Goal: Transaction & Acquisition: Purchase product/service

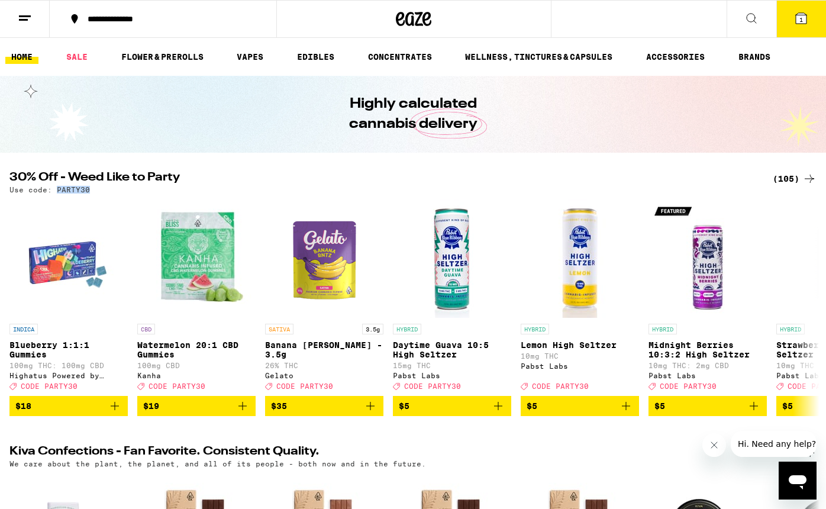
drag, startPoint x: 97, startPoint y: 189, endPoint x: 55, endPoint y: 188, distance: 42.0
click at [56, 188] on div "Use code: PARTY30" at bounding box center [412, 190] width 807 height 8
copy p "PARTY30"
click at [83, 57] on link "SALE" at bounding box center [76, 57] width 33 height 14
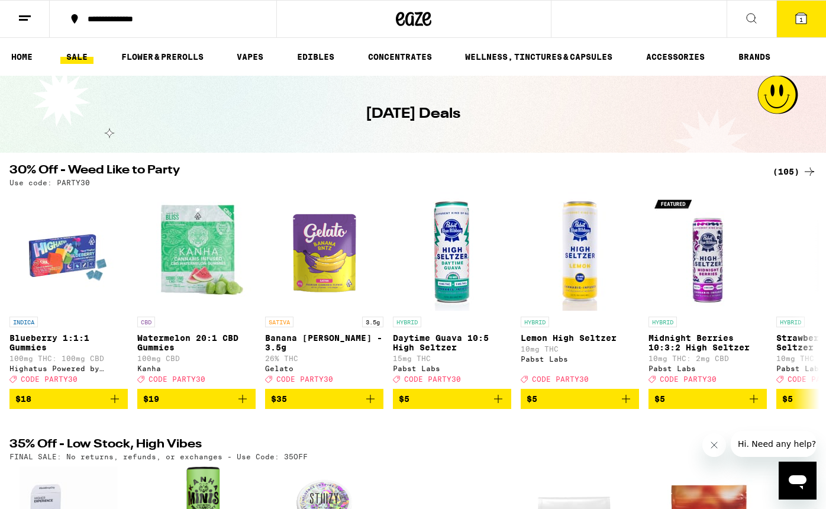
click at [69, 52] on link "SALE" at bounding box center [76, 57] width 33 height 14
click at [18, 57] on link "HOME" at bounding box center [21, 57] width 33 height 14
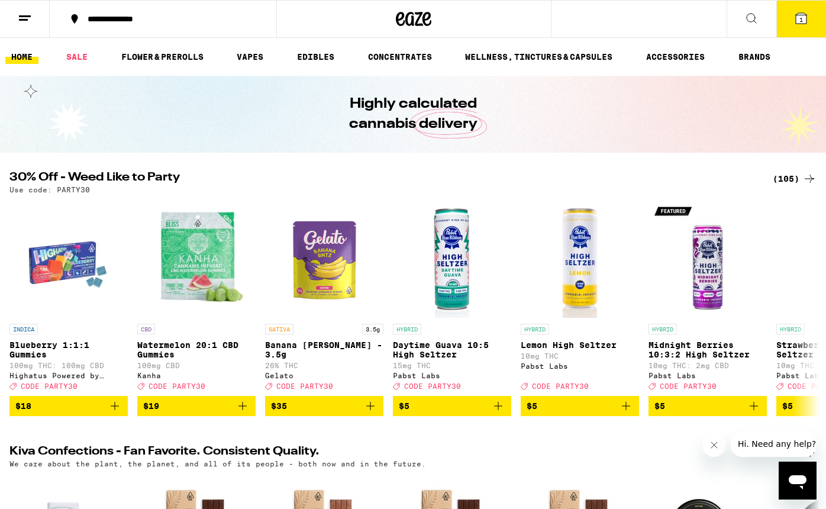
click at [788, 179] on div "(105)" at bounding box center [795, 179] width 44 height 14
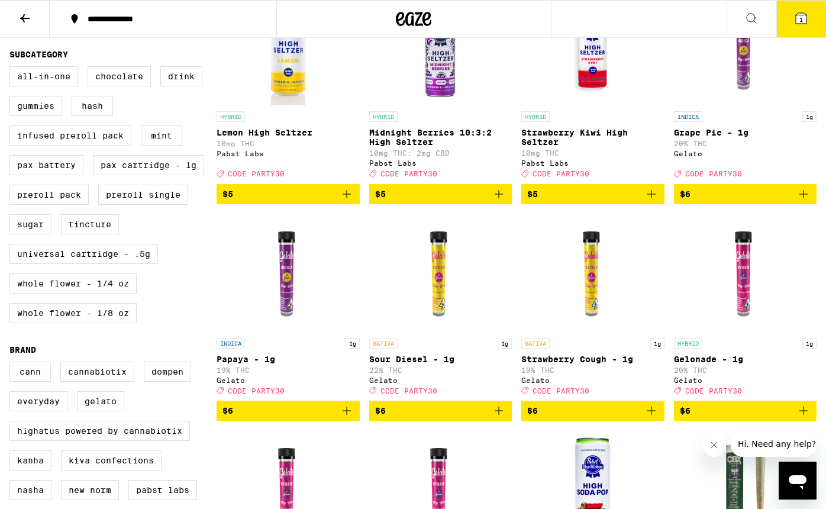
scroll to position [403, 0]
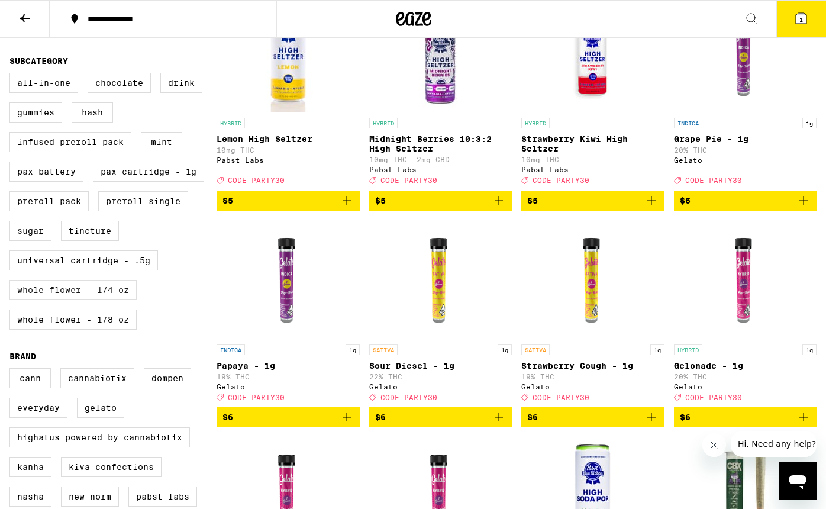
click at [107, 300] on label "Whole Flower - 1/4 oz" at bounding box center [72, 290] width 127 height 20
click at [12, 75] on input "Whole Flower - 1/4 oz" at bounding box center [12, 75] width 1 height 1
checkbox input "true"
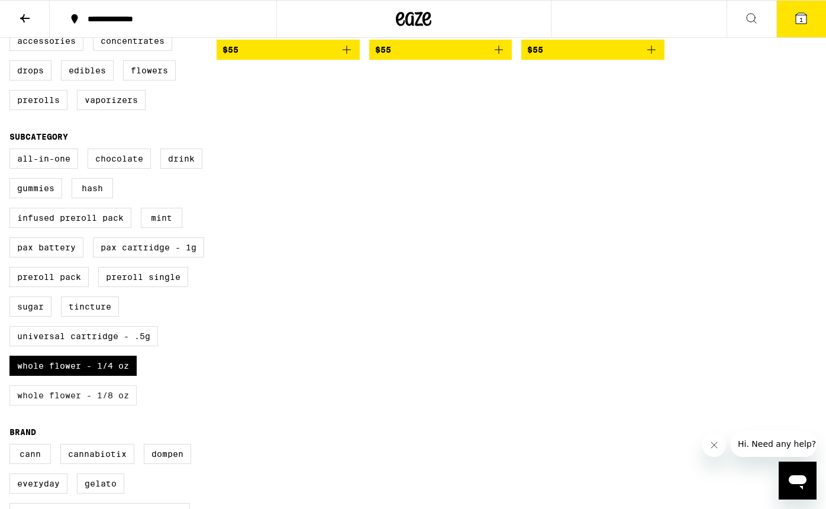
scroll to position [331, 0]
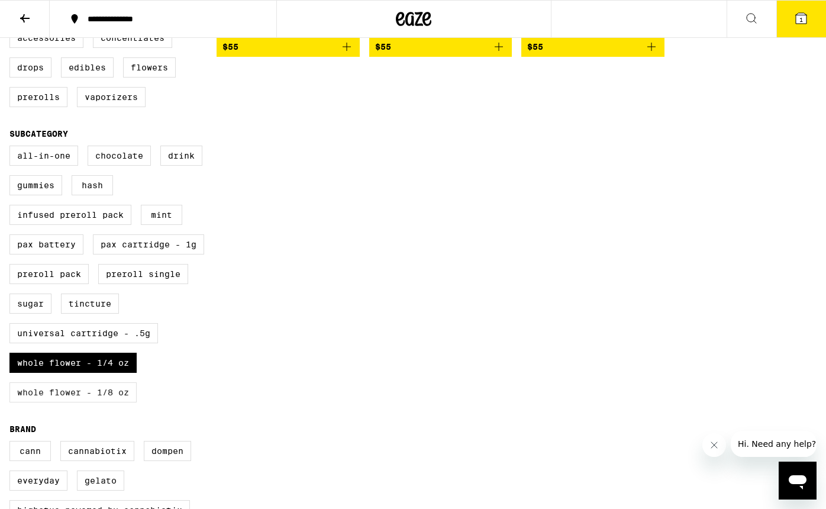
click at [96, 402] on label "Whole Flower - 1/8 oz" at bounding box center [72, 392] width 127 height 20
click at [12, 148] on input "Whole Flower - 1/8 oz" at bounding box center [12, 147] width 1 height 1
checkbox input "true"
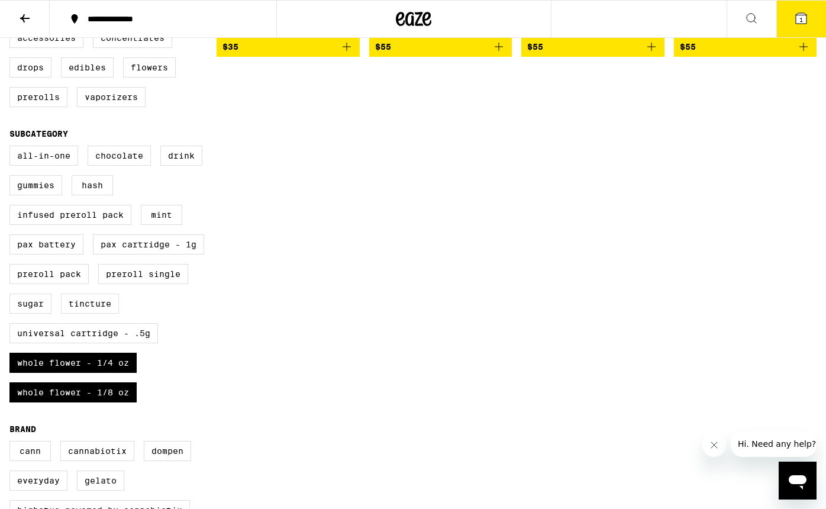
drag, startPoint x: 108, startPoint y: 382, endPoint x: 124, endPoint y: 401, distance: 24.9
click at [108, 373] on label "Whole Flower - 1/4 oz" at bounding box center [72, 363] width 127 height 20
click at [12, 148] on input "Whole Flower - 1/4 oz" at bounding box center [12, 147] width 1 height 1
checkbox input "false"
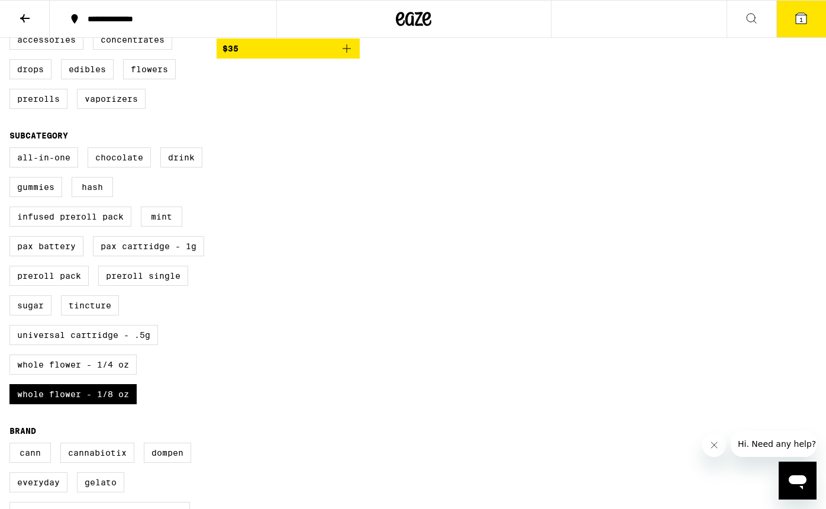
scroll to position [345, 0]
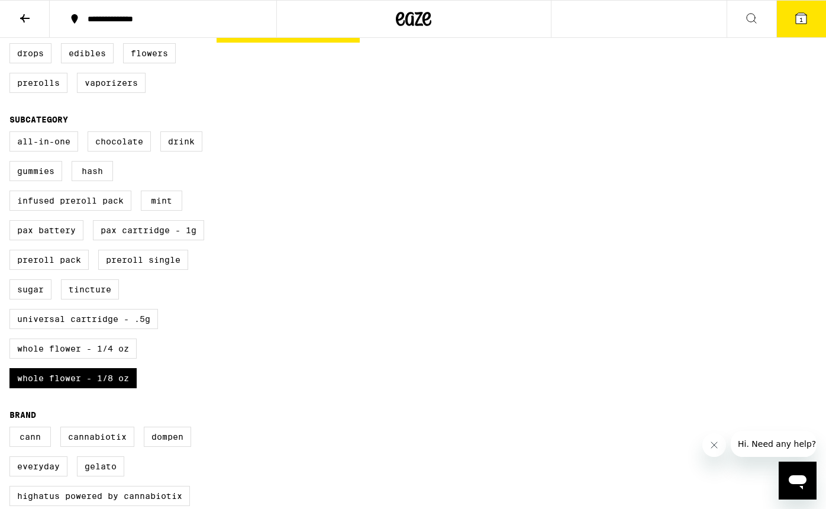
drag, startPoint x: 85, startPoint y: 397, endPoint x: 94, endPoint y: 383, distance: 17.1
click at [85, 388] on label "Whole Flower - 1/8 oz" at bounding box center [72, 378] width 127 height 20
click at [12, 134] on input "Whole Flower - 1/8 oz" at bounding box center [12, 133] width 1 height 1
checkbox input "false"
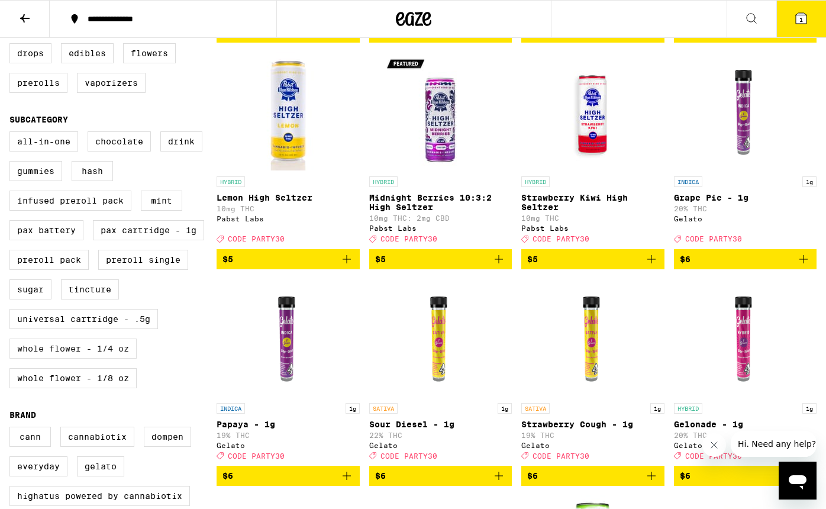
click at [104, 358] on label "Whole Flower - 1/4 oz" at bounding box center [72, 348] width 127 height 20
click at [12, 134] on input "Whole Flower - 1/4 oz" at bounding box center [12, 133] width 1 height 1
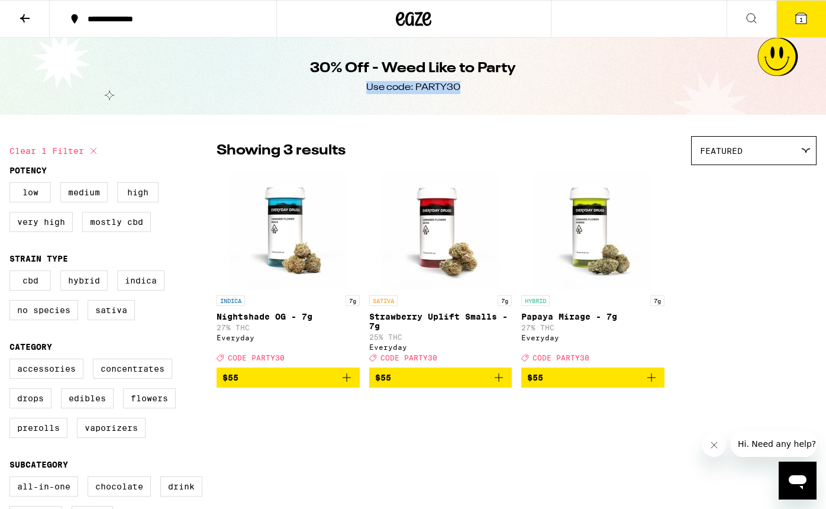
drag, startPoint x: 475, startPoint y: 89, endPoint x: 492, endPoint y: 88, distance: 16.6
click at [457, 87] on div "30% Off - Weed Like to Party Use code: PARTY30" at bounding box center [413, 76] width 454 height 77
drag, startPoint x: 496, startPoint y: 89, endPoint x: 474, endPoint y: 85, distance: 22.2
click at [496, 89] on div "30% Off - Weed Like to Party Use code: PARTY30" at bounding box center [413, 76] width 454 height 77
drag, startPoint x: 466, startPoint y: 85, endPoint x: 427, endPoint y: 87, distance: 39.1
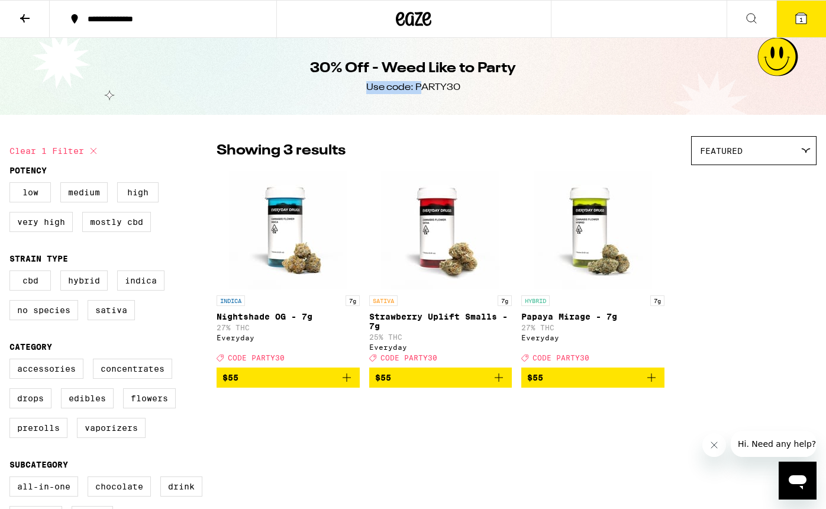
click at [421, 87] on div "30% Off - Weed Like to Party Use code: PARTY30" at bounding box center [413, 76] width 454 height 77
click at [428, 86] on div "Use code: PARTY30" at bounding box center [413, 87] width 94 height 13
drag, startPoint x: 418, startPoint y: 85, endPoint x: 466, endPoint y: 89, distance: 47.5
click at [466, 89] on div "30% Off - Weed Like to Party Use code: PARTY30" at bounding box center [413, 76] width 454 height 77
drag, startPoint x: 463, startPoint y: 88, endPoint x: 444, endPoint y: 92, distance: 19.5
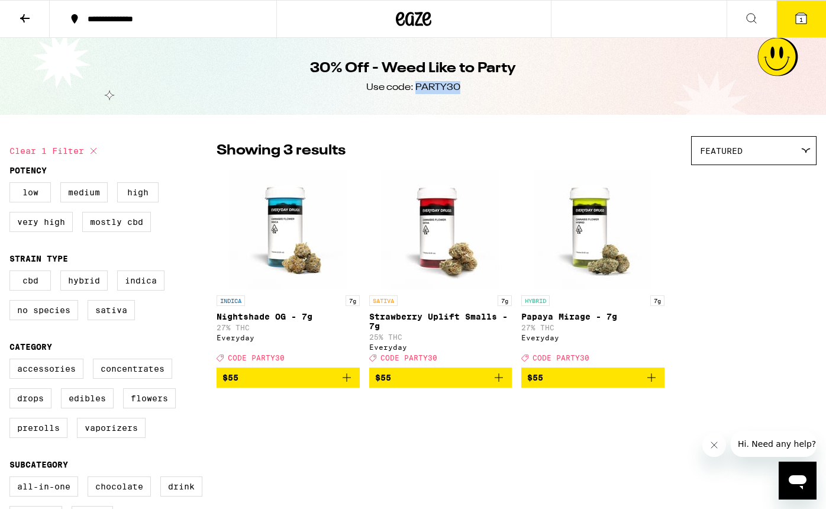
click at [415, 88] on div "30% Off - Weed Like to Party Use code: PARTY30" at bounding box center [413, 76] width 454 height 77
copy div "PARTY30"
click at [92, 152] on icon at bounding box center [93, 151] width 14 height 14
checkbox input "false"
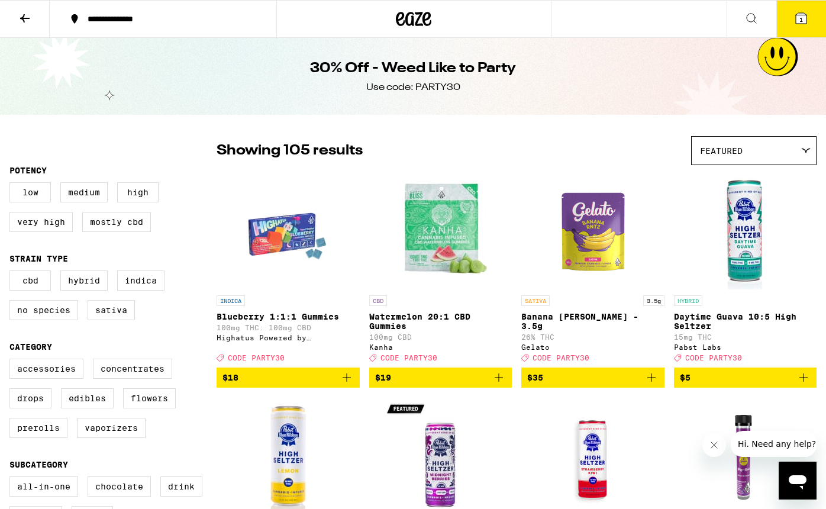
click at [411, 9] on icon at bounding box center [413, 18] width 35 height 21
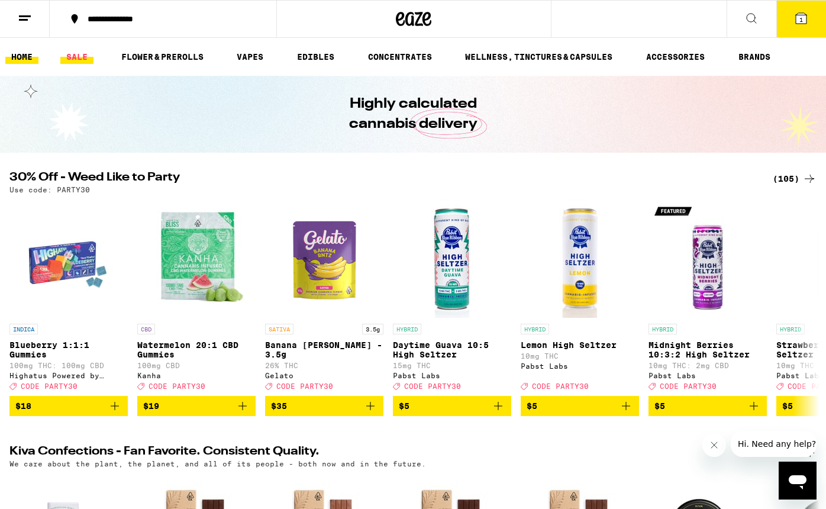
click at [79, 57] on link "SALE" at bounding box center [76, 57] width 33 height 14
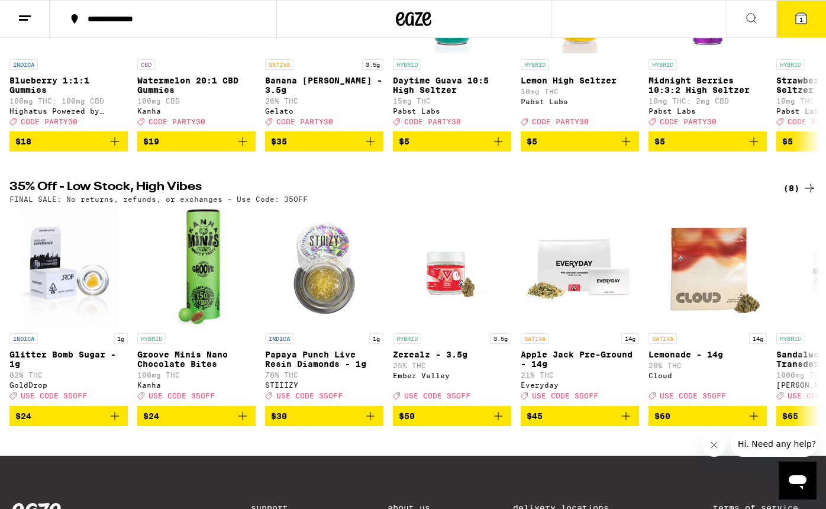
scroll to position [261, 0]
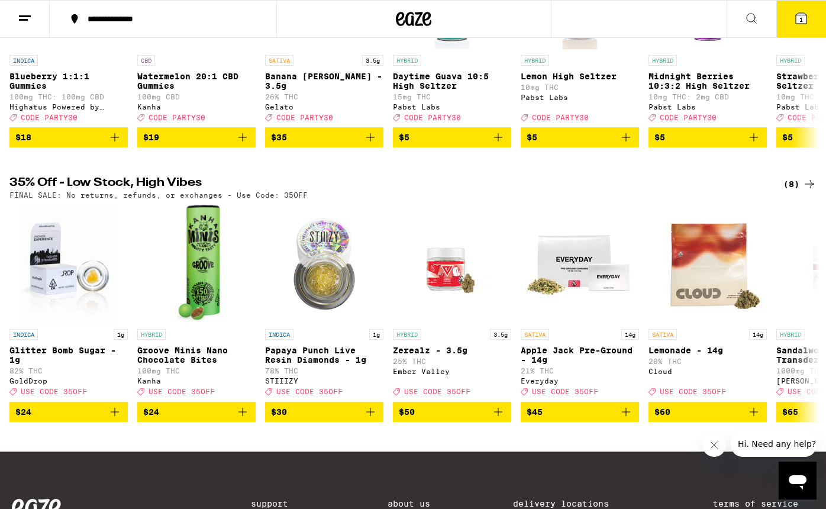
click at [788, 191] on div "(8)" at bounding box center [799, 184] width 33 height 14
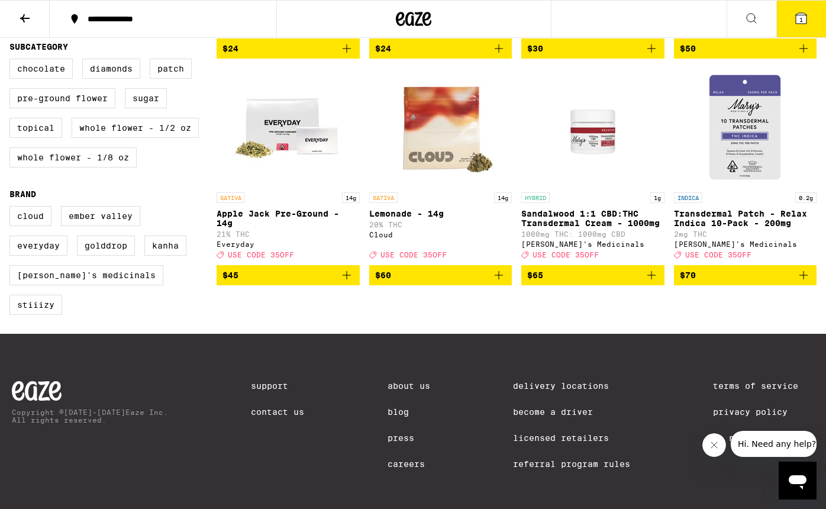
scroll to position [329, 0]
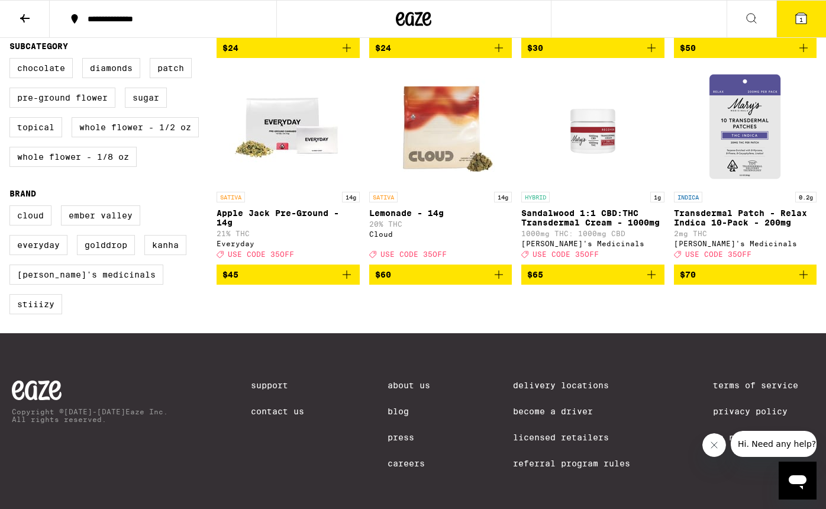
click at [32, 20] on button at bounding box center [25, 19] width 50 height 37
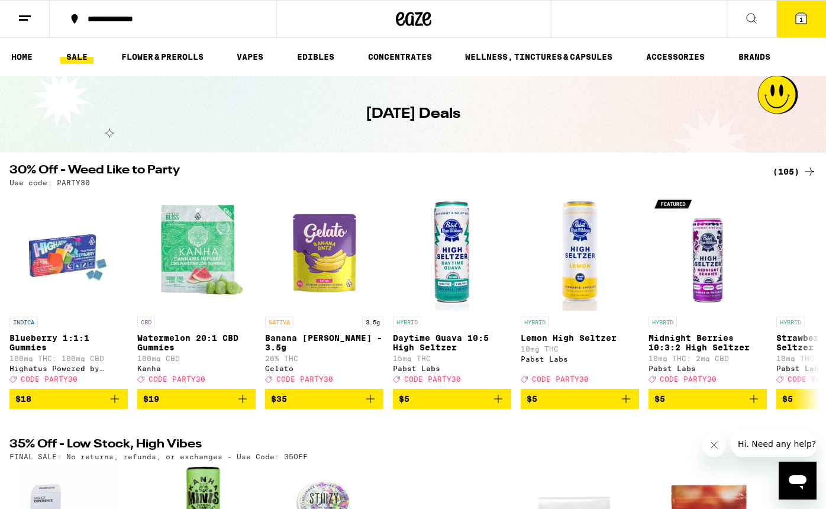
click at [790, 169] on div "(105)" at bounding box center [795, 171] width 44 height 14
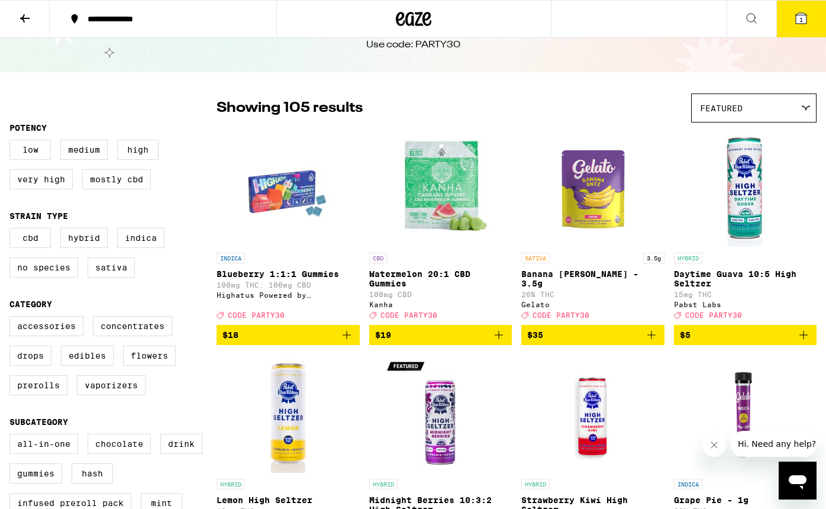
scroll to position [44, 0]
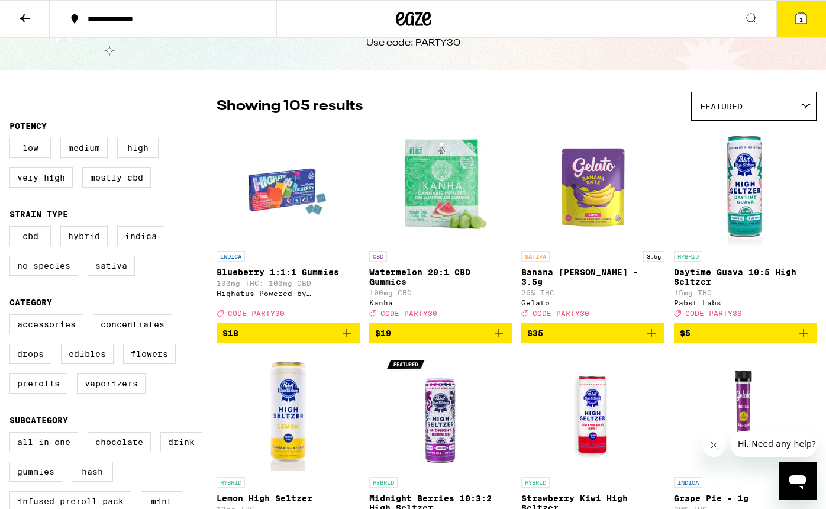
click at [720, 340] on span "$5" at bounding box center [745, 333] width 131 height 14
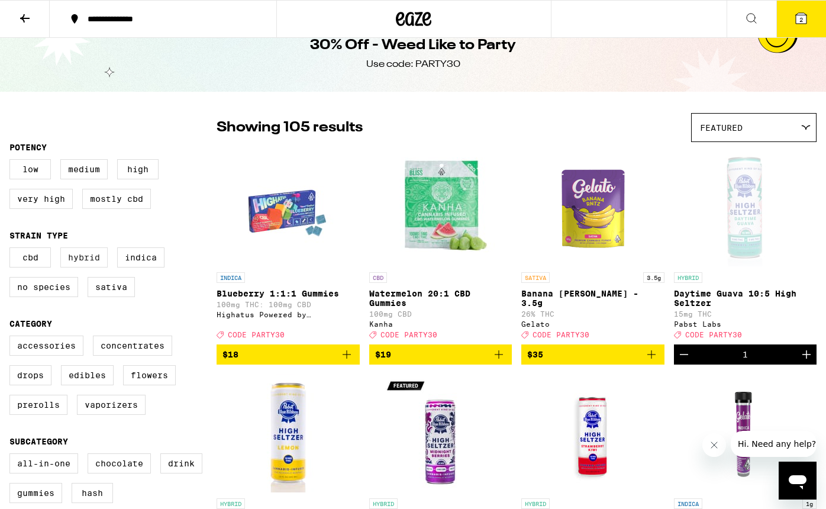
scroll to position [0, 0]
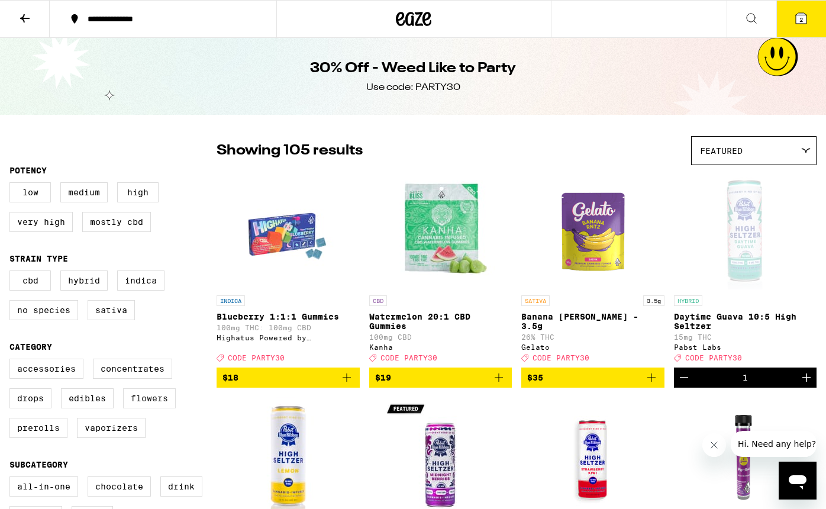
click at [152, 408] on label "Flowers" at bounding box center [149, 398] width 53 height 20
click at [12, 361] on input "Flowers" at bounding box center [12, 360] width 1 height 1
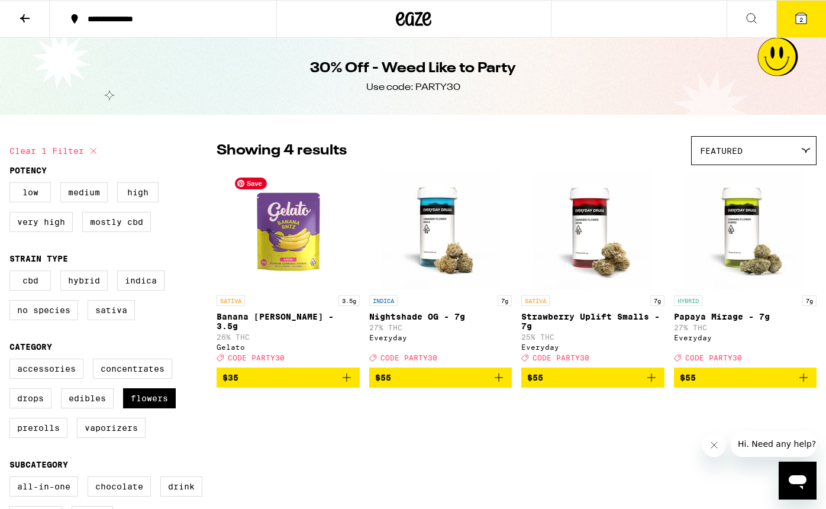
scroll to position [1, 0]
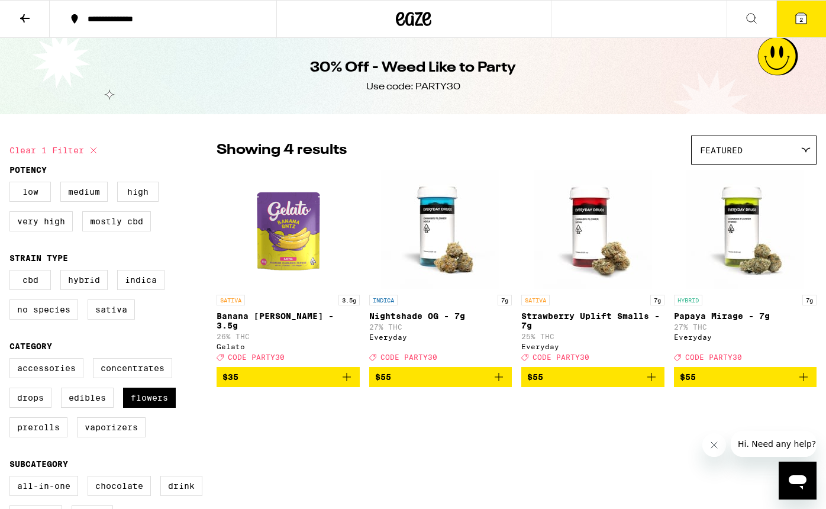
click at [720, 384] on span "$55" at bounding box center [745, 377] width 131 height 14
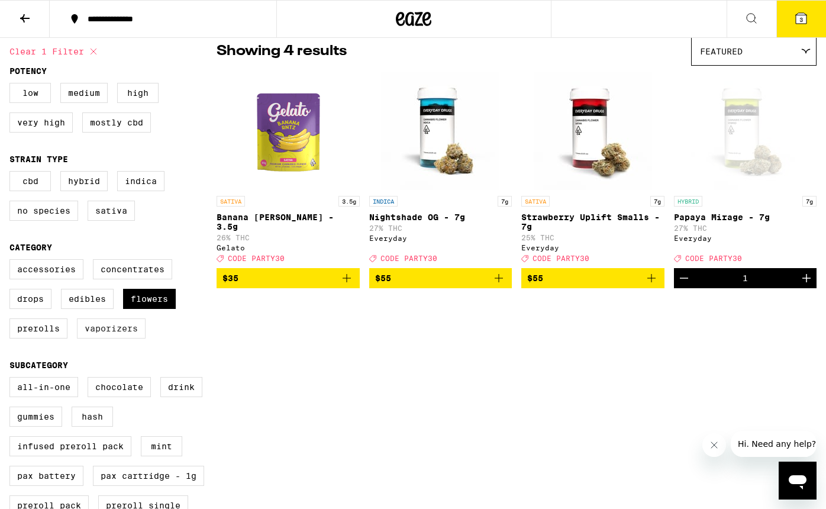
scroll to position [101, 0]
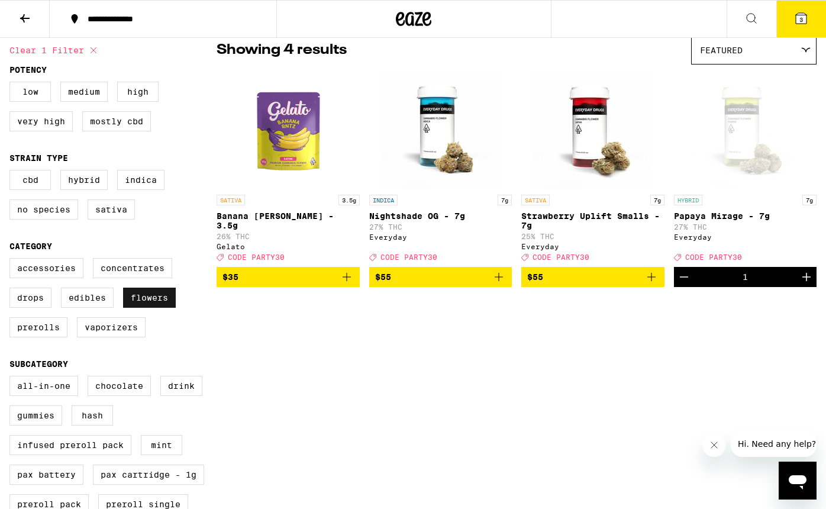
click at [153, 308] on label "Flowers" at bounding box center [149, 297] width 53 height 20
click at [12, 260] on input "Flowers" at bounding box center [12, 260] width 1 height 1
checkbox input "false"
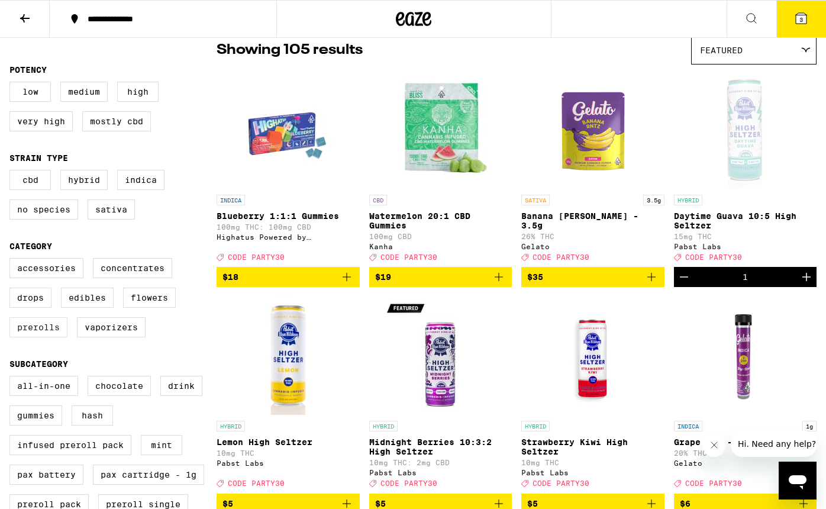
click at [47, 337] on label "Prerolls" at bounding box center [38, 327] width 58 height 20
click at [12, 260] on input "Prerolls" at bounding box center [12, 260] width 1 height 1
checkbox input "true"
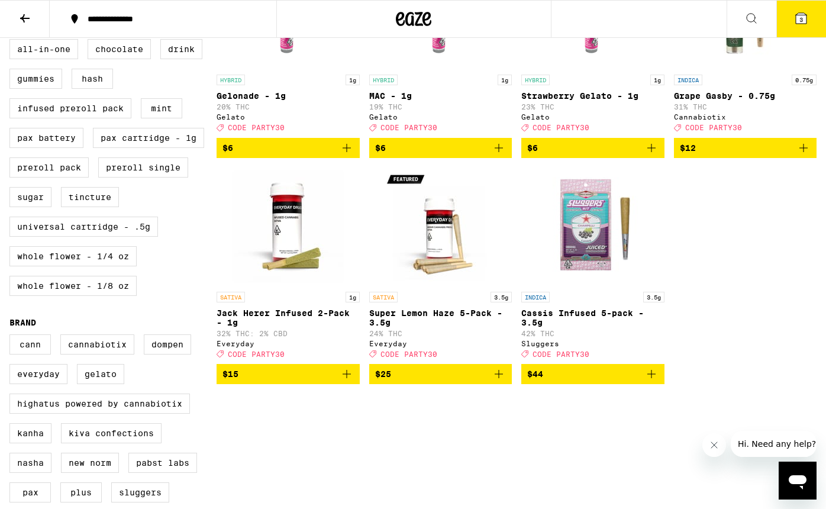
scroll to position [439, 0]
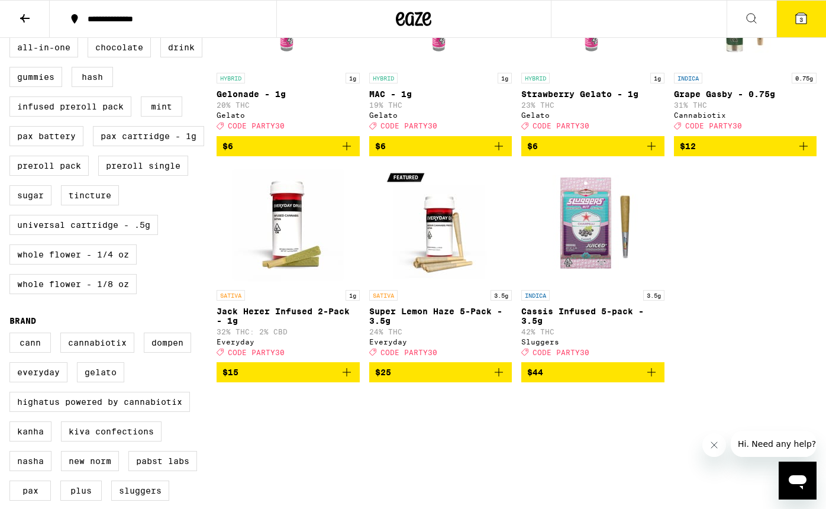
click at [429, 379] on span "$25" at bounding box center [440, 372] width 131 height 14
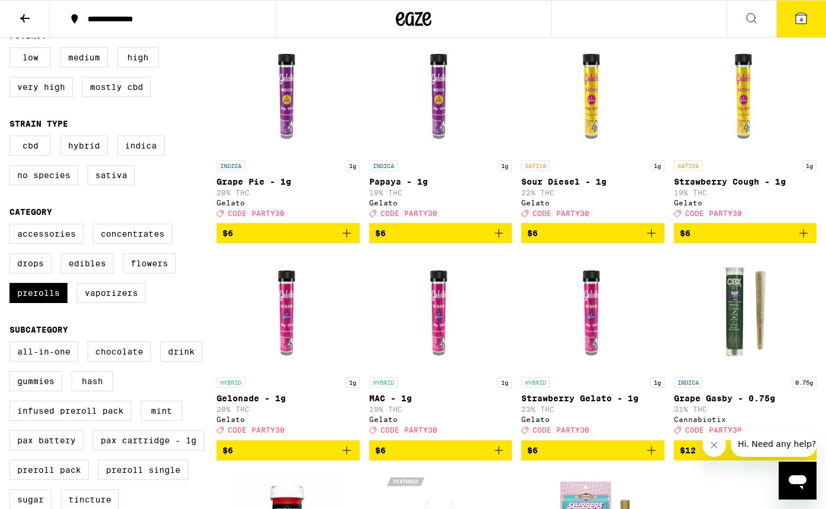
scroll to position [0, 0]
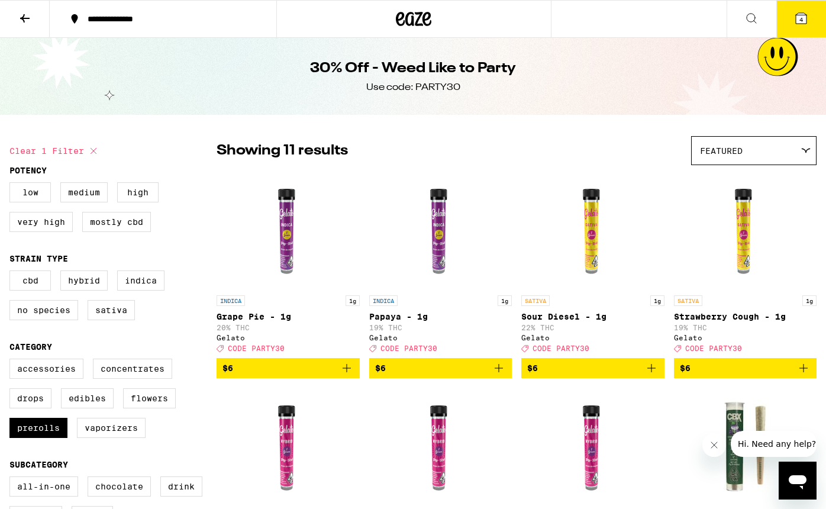
click at [799, 25] on button "4" at bounding box center [801, 19] width 50 height 37
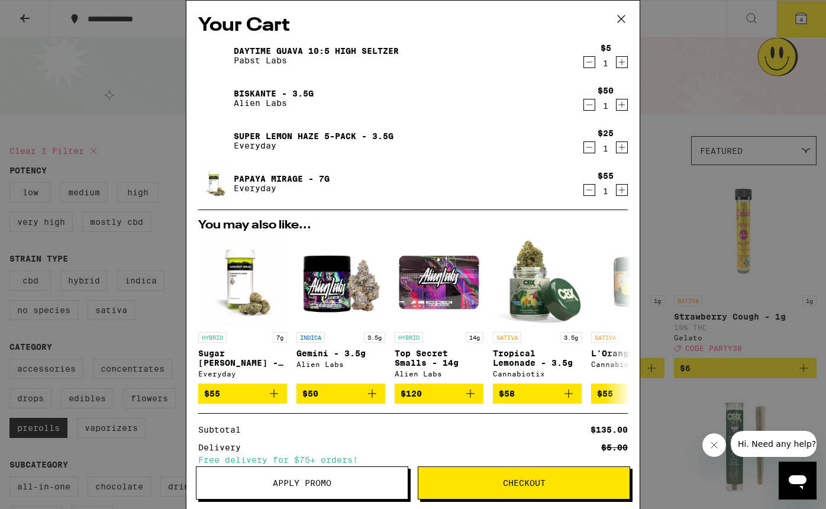
click at [587, 104] on icon "Decrement" at bounding box center [589, 105] width 11 height 14
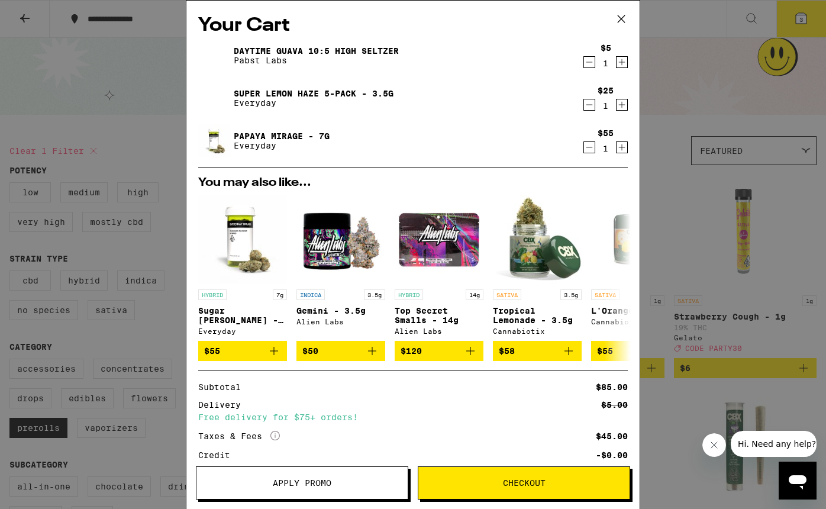
click at [305, 484] on span "Apply Promo" at bounding box center [302, 483] width 59 height 8
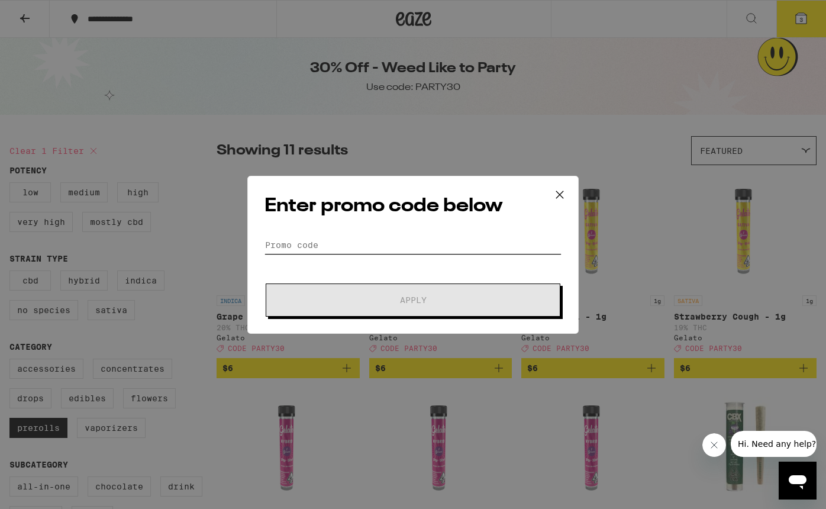
click at [306, 248] on input "Promo Code" at bounding box center [412, 245] width 297 height 18
paste input "PARTY30"
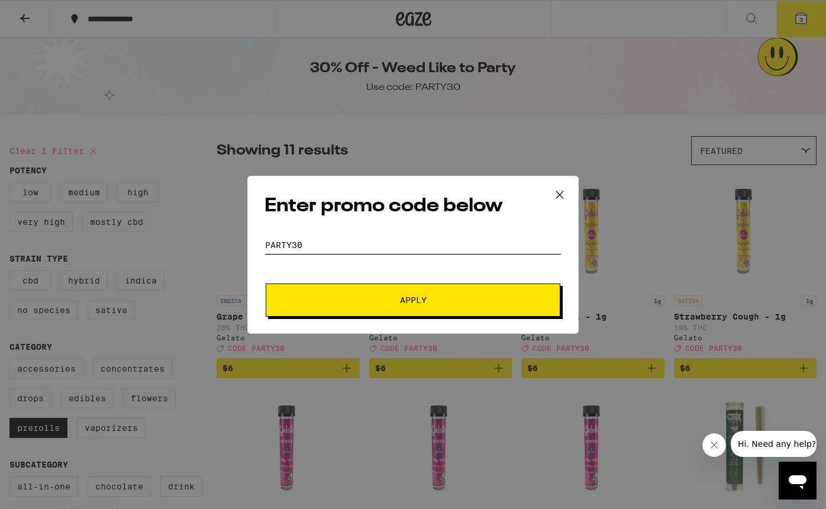
type input "PARTY30"
click at [321, 294] on button "Apply" at bounding box center [413, 299] width 295 height 33
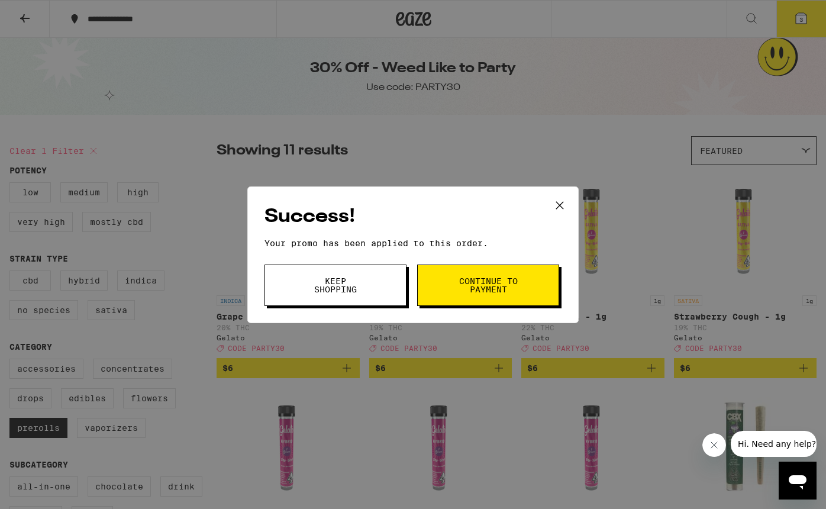
click at [319, 291] on span "Keep Shopping" at bounding box center [335, 285] width 60 height 17
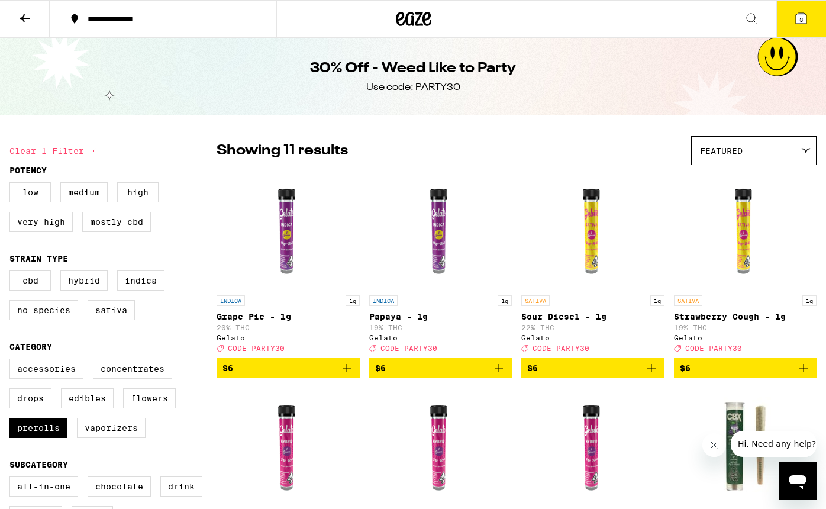
click at [803, 25] on button "3" at bounding box center [801, 19] width 50 height 37
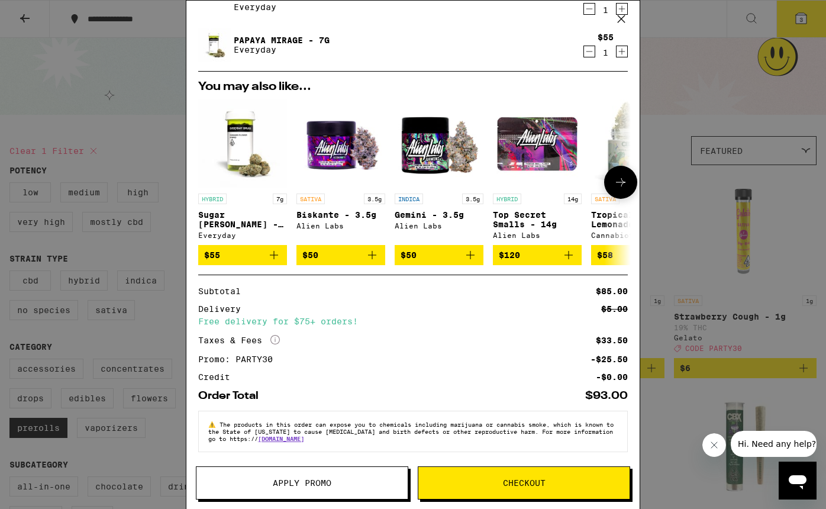
scroll to position [105, 0]
click at [684, 276] on div "Your Cart Daytime Guava 10:5 High [PERSON_NAME] [PERSON_NAME] Labs $5 1 Super L…" at bounding box center [413, 254] width 826 height 509
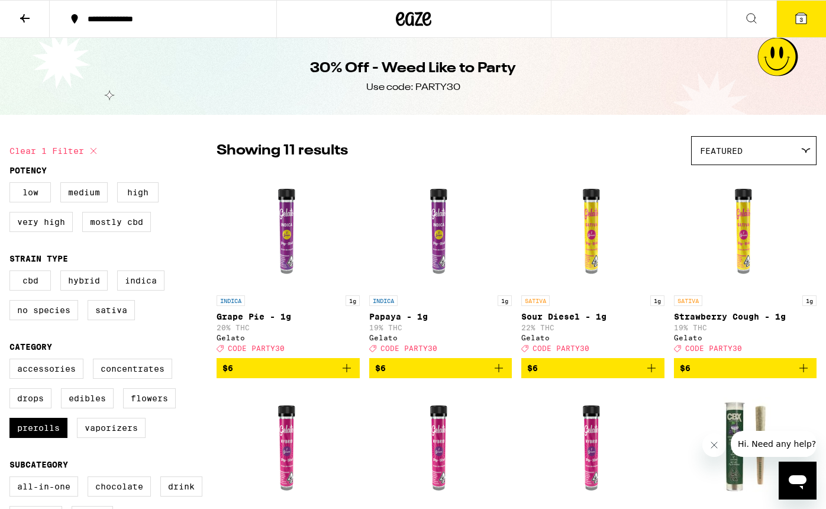
click at [28, 20] on icon at bounding box center [25, 18] width 14 height 14
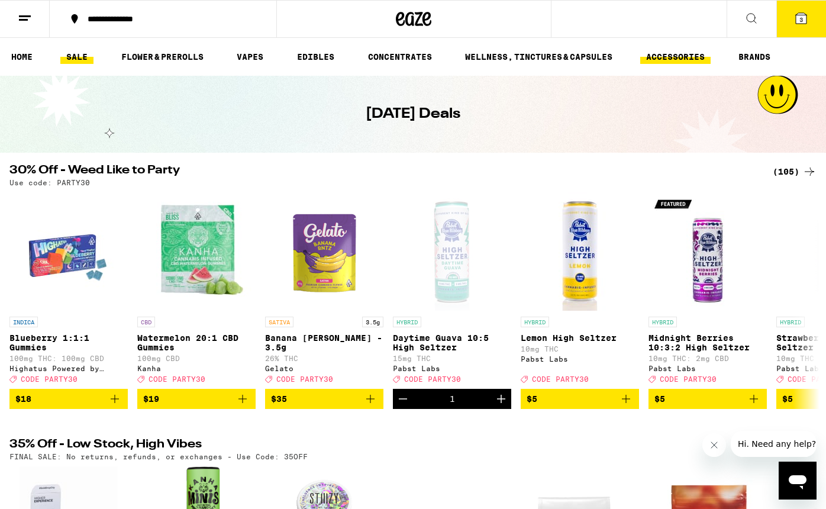
click at [680, 58] on link "ACCESSORIES" at bounding box center [675, 57] width 70 height 14
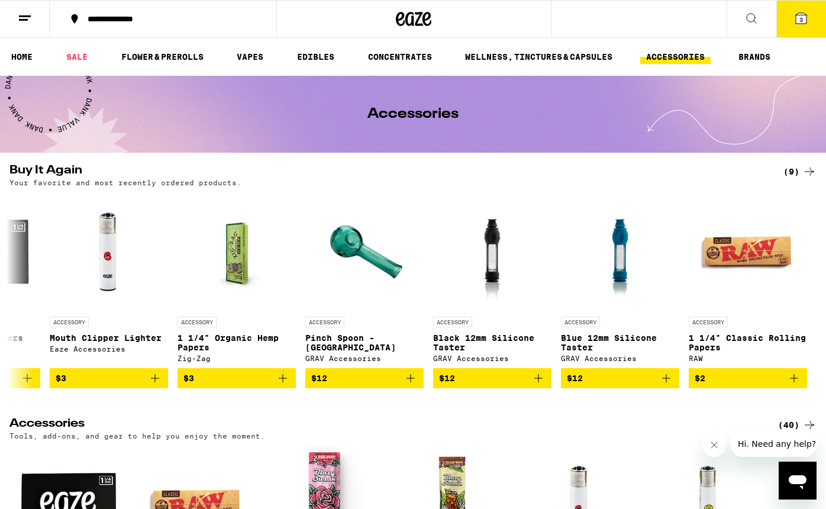
scroll to position [10, 0]
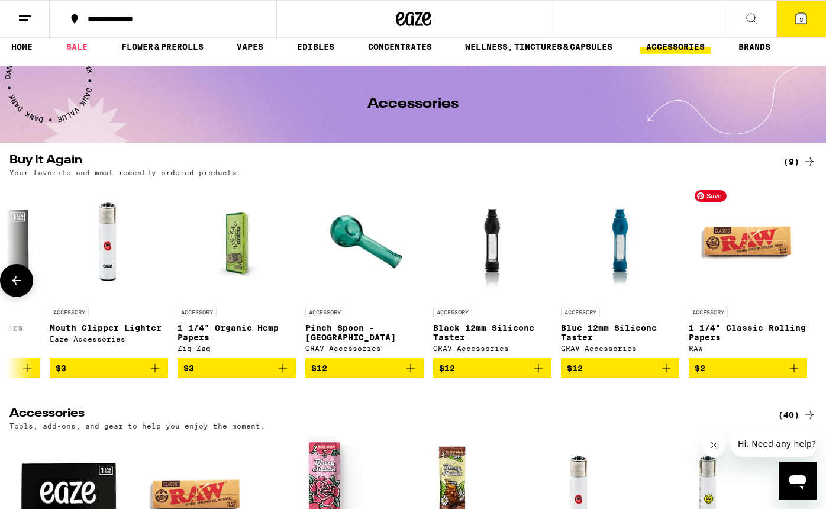
click at [746, 240] on img at bounding box center [748, 241] width 118 height 118
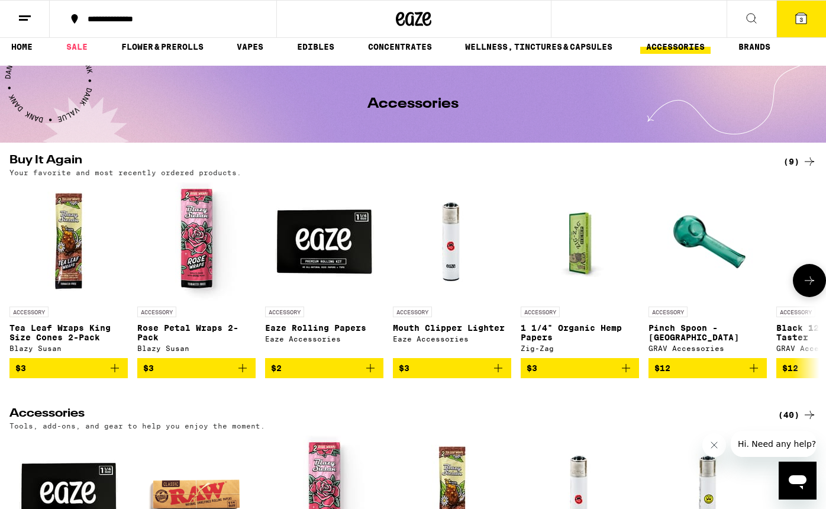
click at [327, 375] on span "$2" at bounding box center [324, 368] width 106 height 14
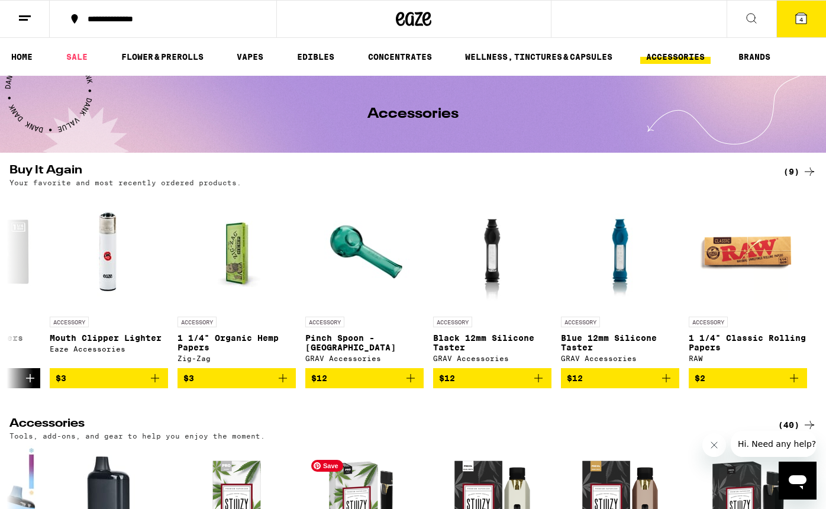
scroll to position [1, 0]
